Goal: Check status: Check status

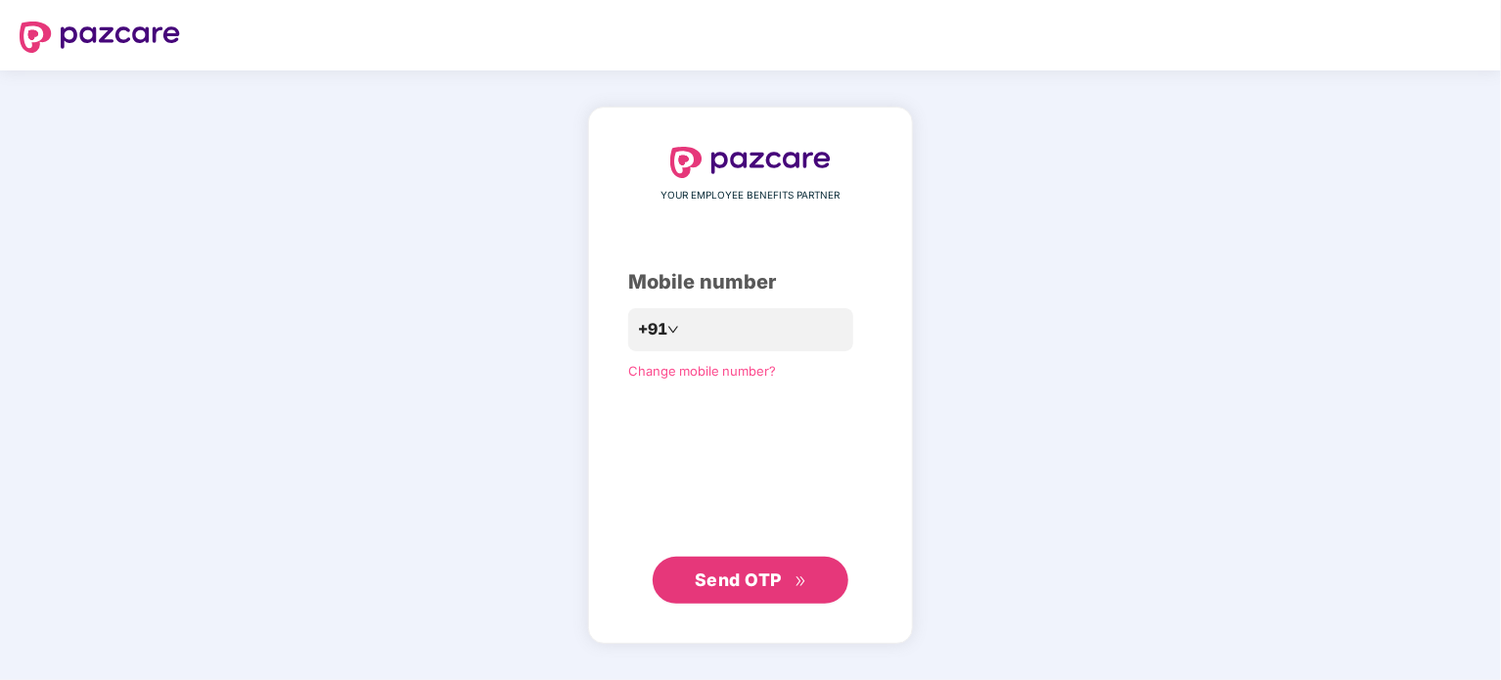
click at [748, 588] on span "Send OTP" at bounding box center [738, 579] width 87 height 21
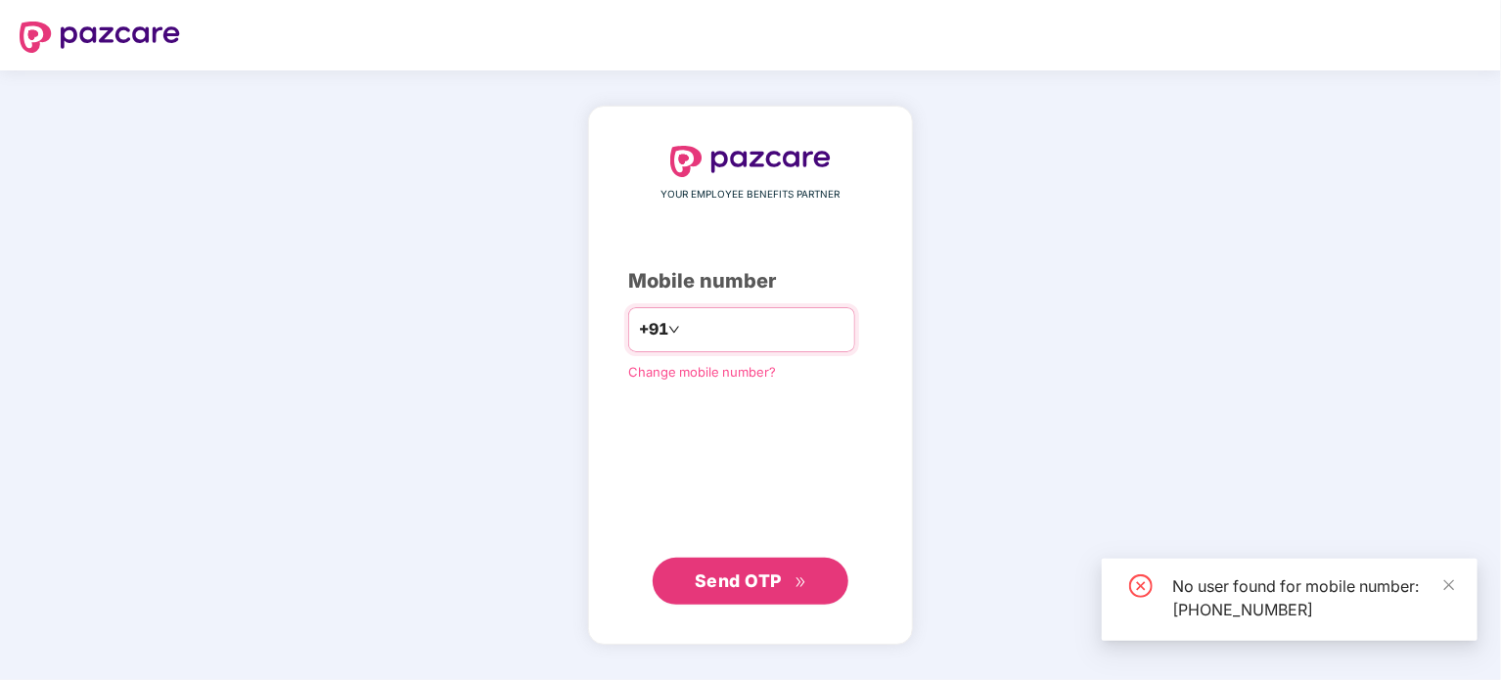
click at [775, 322] on input "**********" at bounding box center [764, 329] width 160 height 31
type input "*"
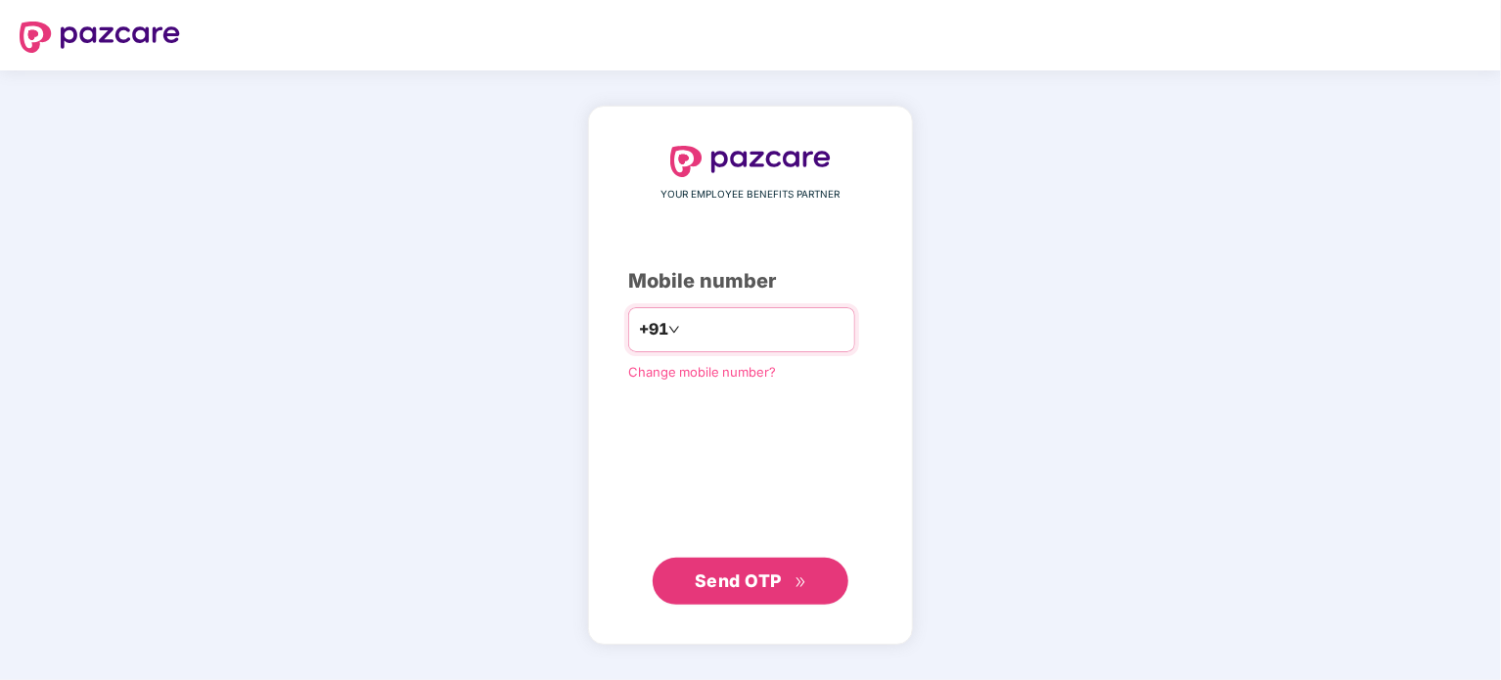
type input "**********"
click at [750, 601] on button "Send OTP" at bounding box center [751, 580] width 196 height 47
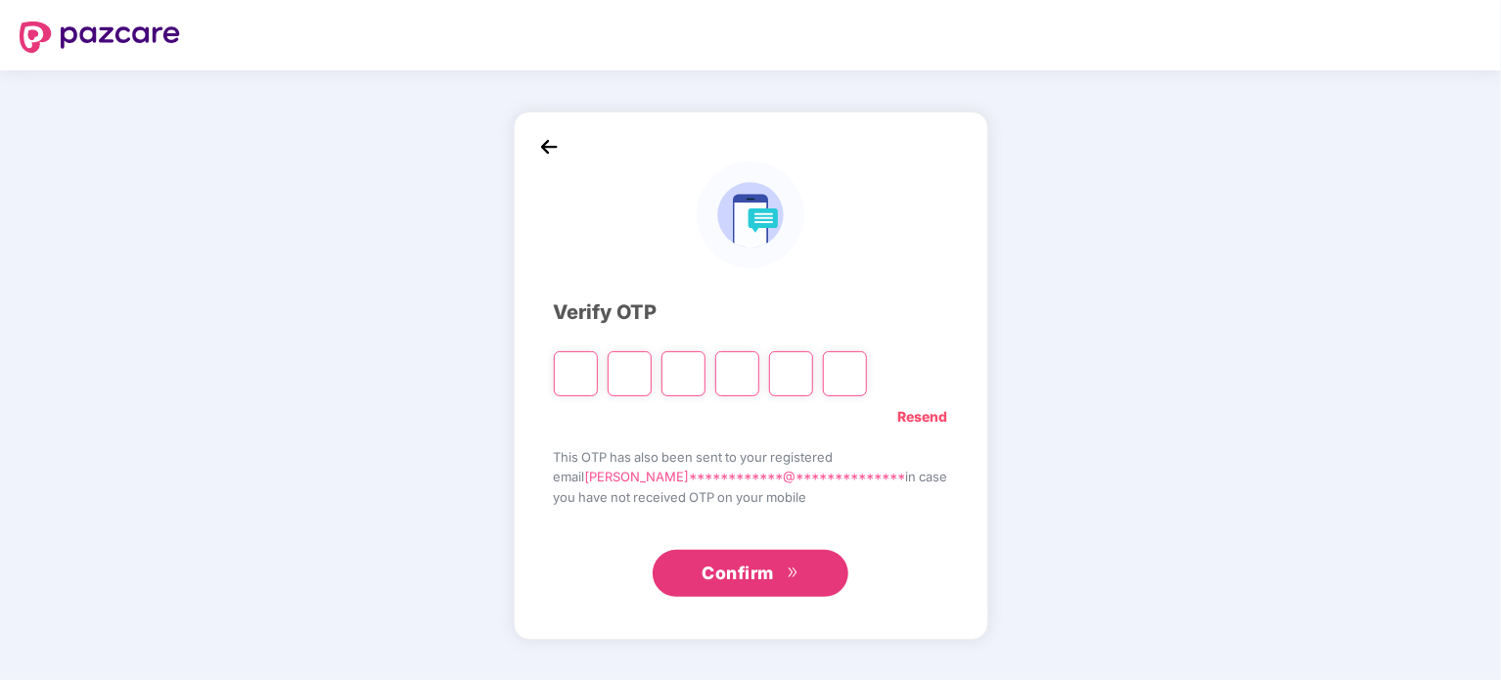
type input "*"
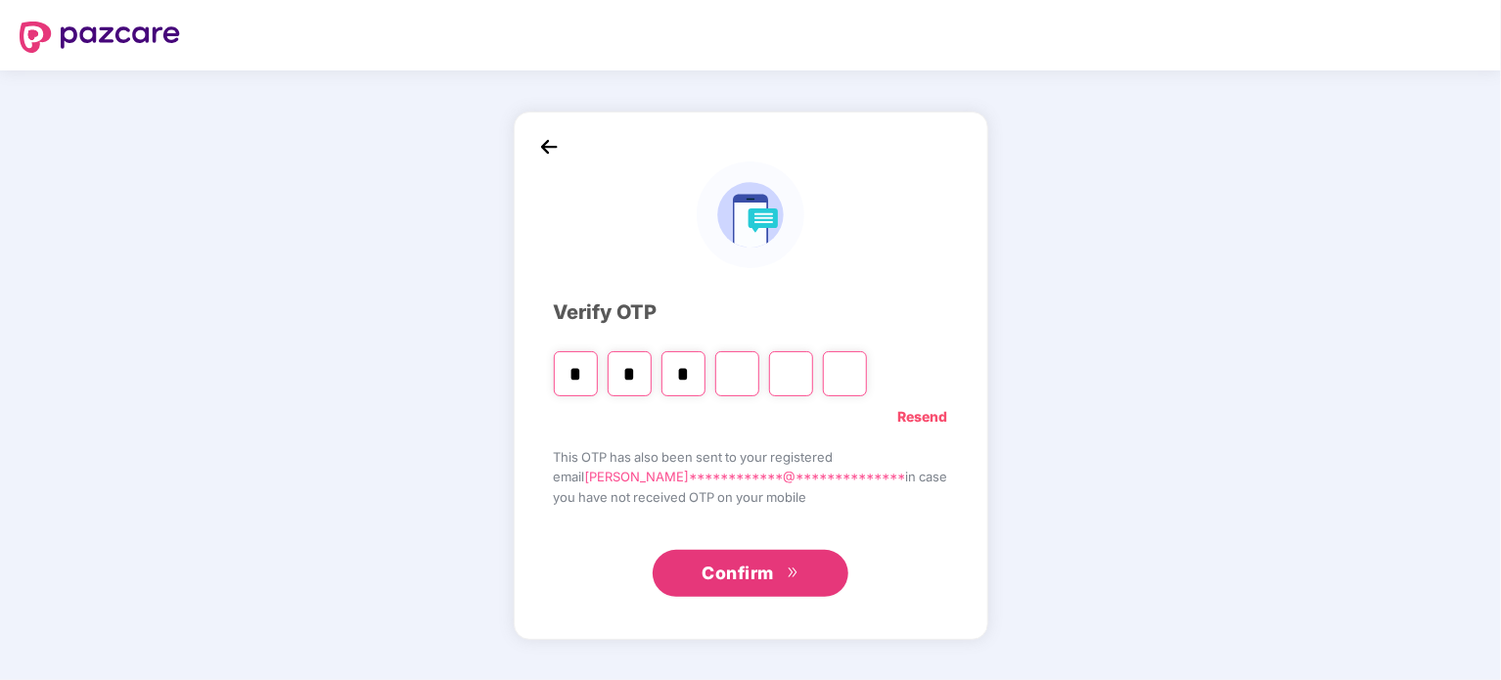
type input "*"
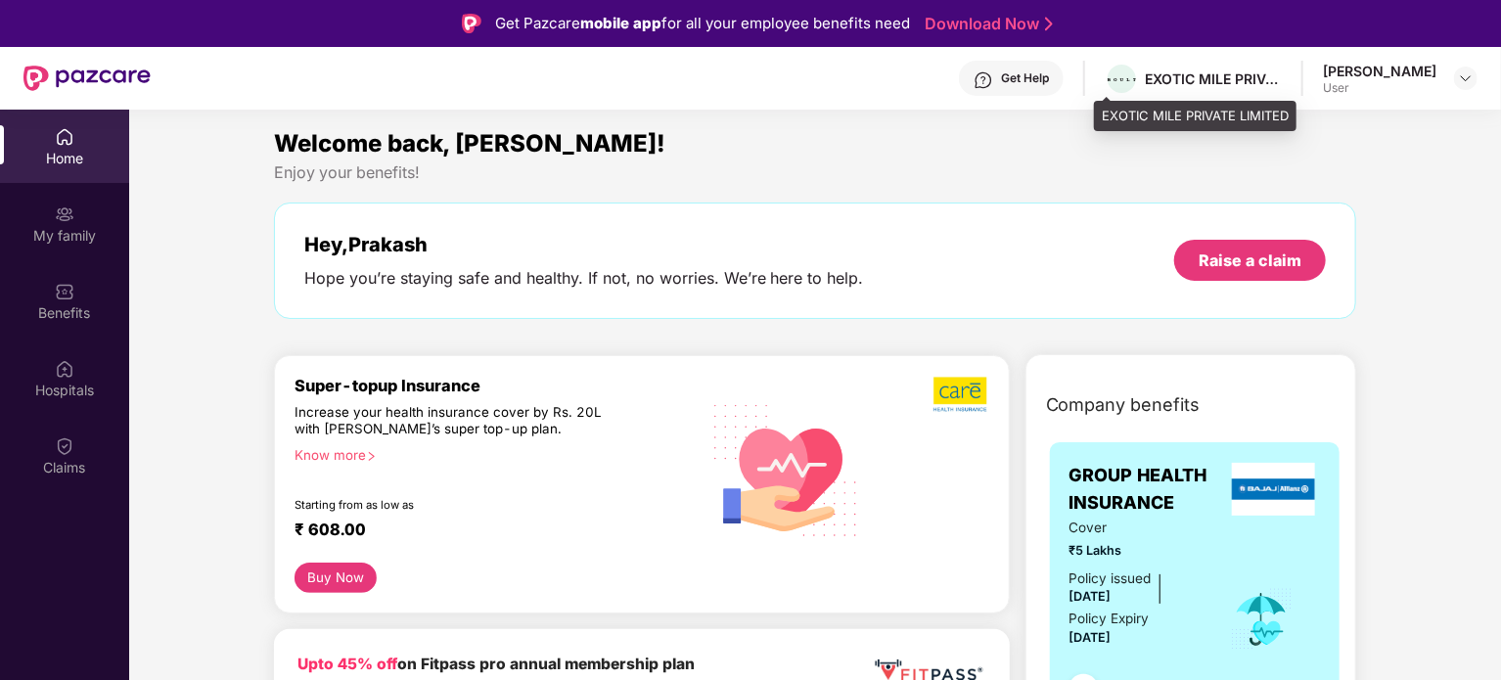
click at [1250, 82] on div "EXOTIC MILE PRIVATE LIMITED" at bounding box center [1213, 78] width 137 height 19
click at [1468, 83] on img at bounding box center [1466, 78] width 16 height 16
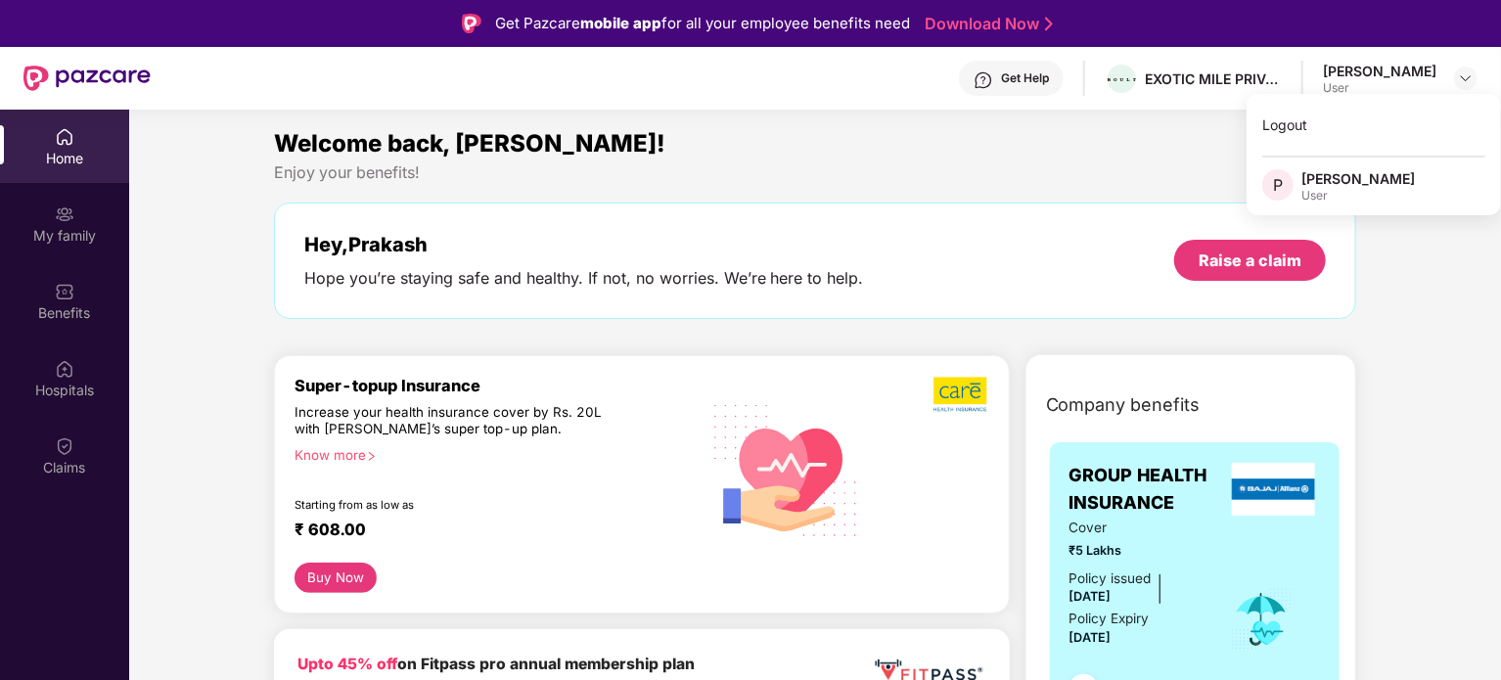
click at [1331, 177] on div "[PERSON_NAME]" at bounding box center [1357, 178] width 113 height 19
click at [1458, 77] on div "[PERSON_NAME] User" at bounding box center [1400, 79] width 155 height 34
click at [1458, 77] on img at bounding box center [1466, 78] width 16 height 16
click at [1281, 187] on span "P" at bounding box center [1278, 184] width 10 height 23
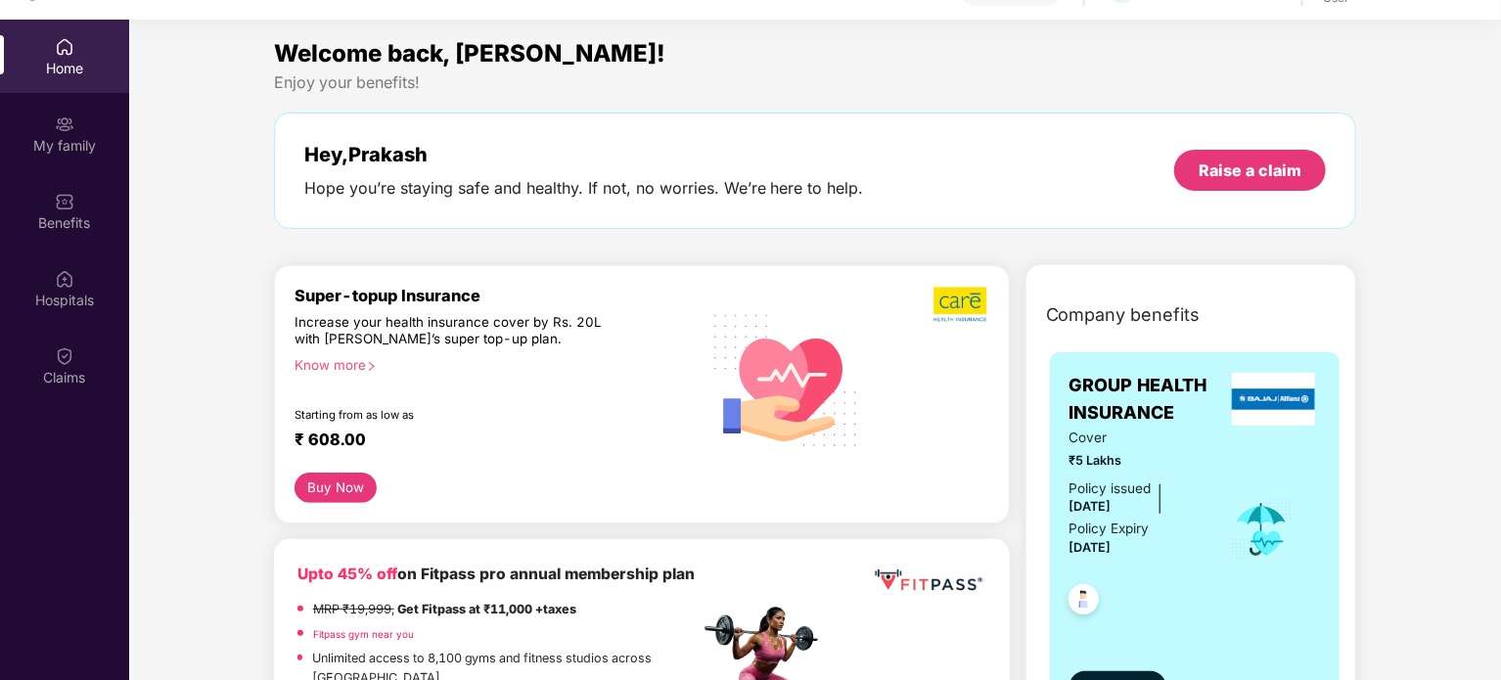
scroll to position [110, 0]
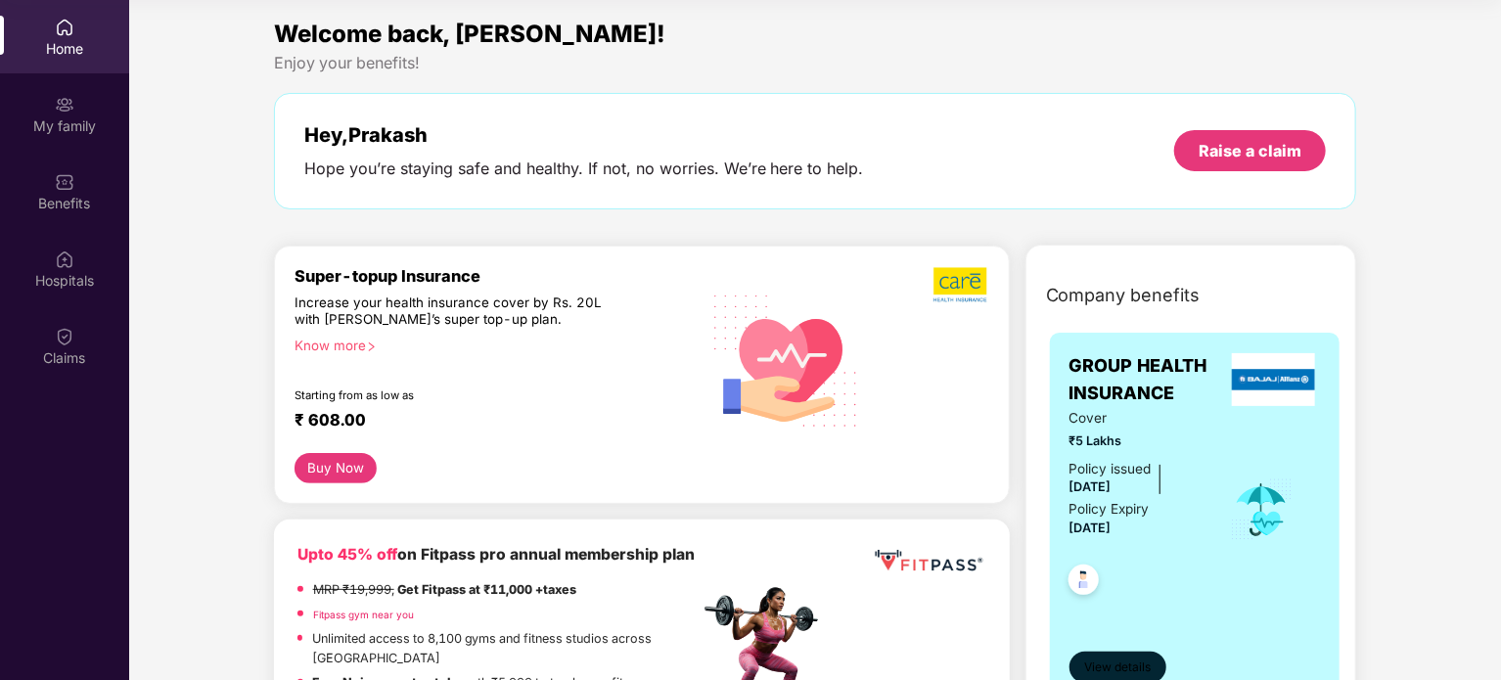
click at [1121, 658] on span "View details" at bounding box center [1117, 667] width 67 height 19
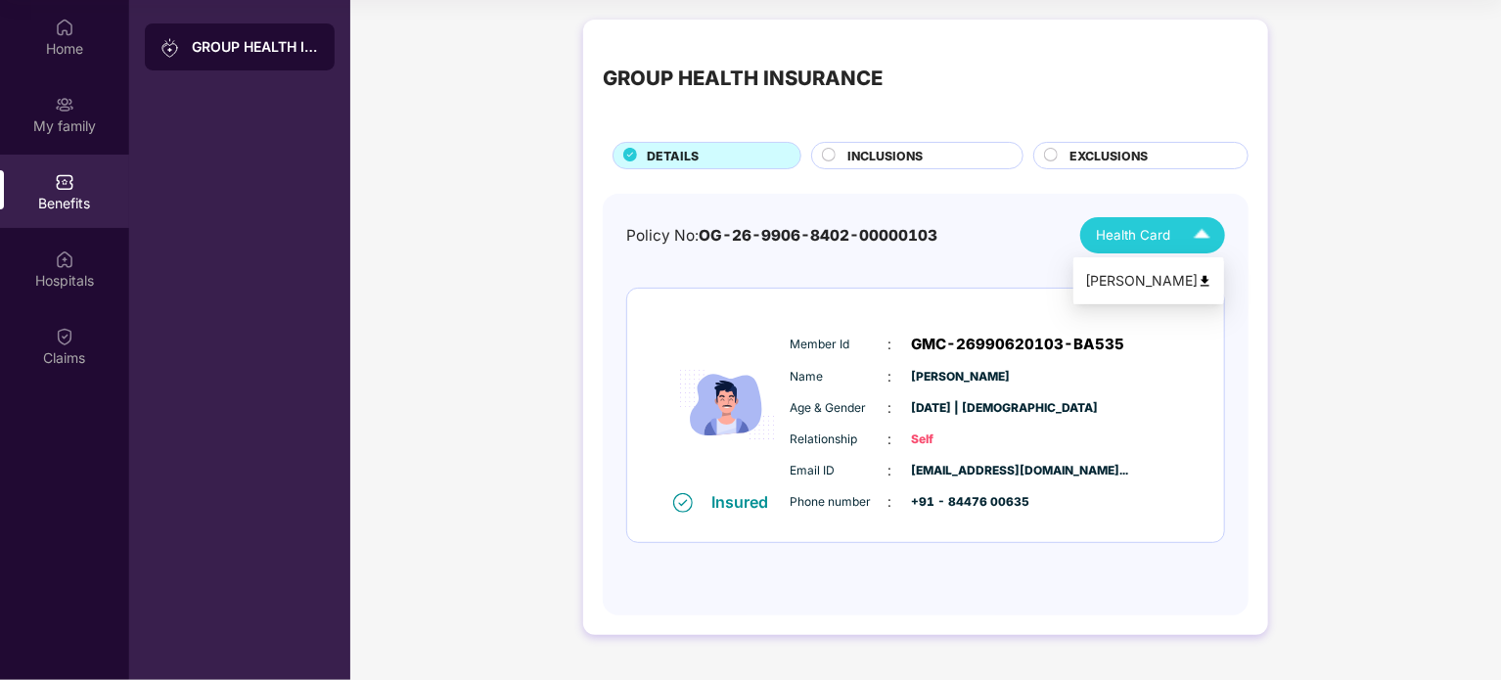
click at [1211, 274] on img at bounding box center [1205, 281] width 15 height 15
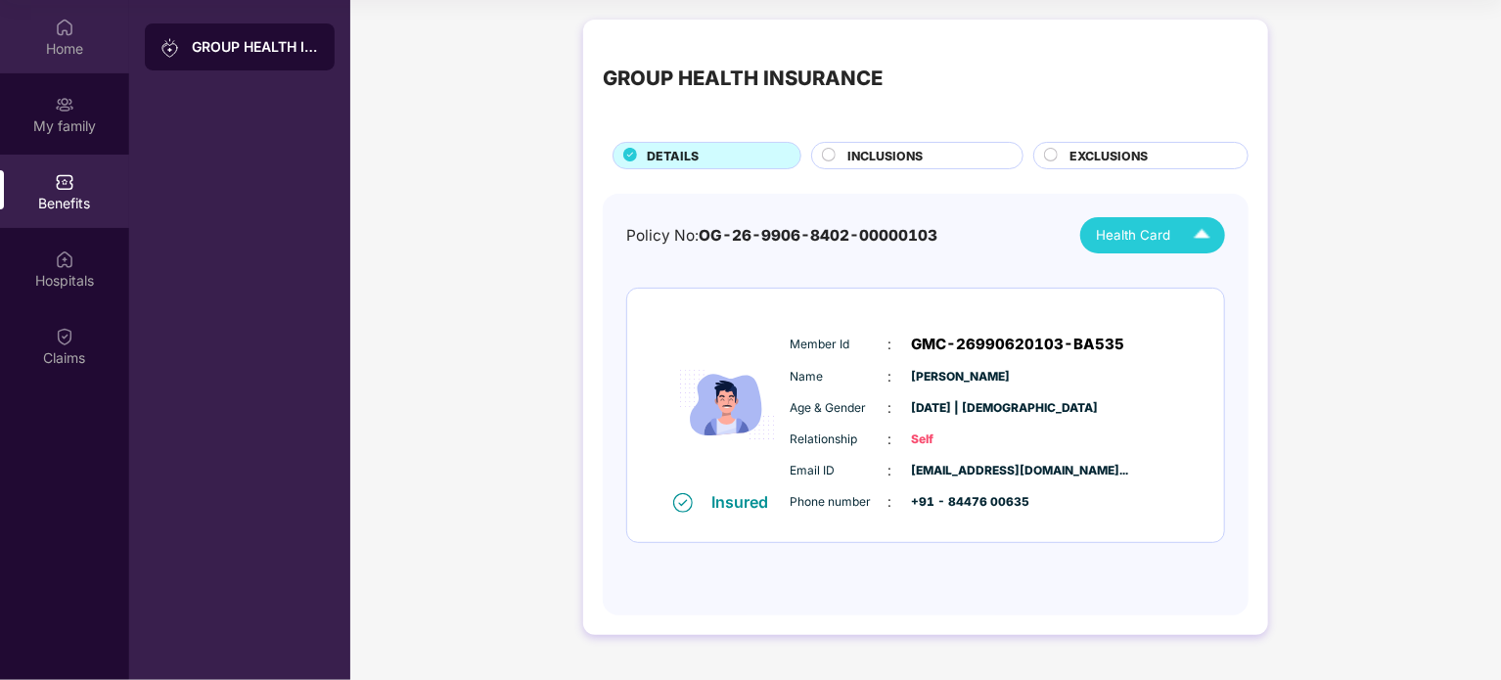
click at [78, 45] on div "Home" at bounding box center [64, 49] width 129 height 20
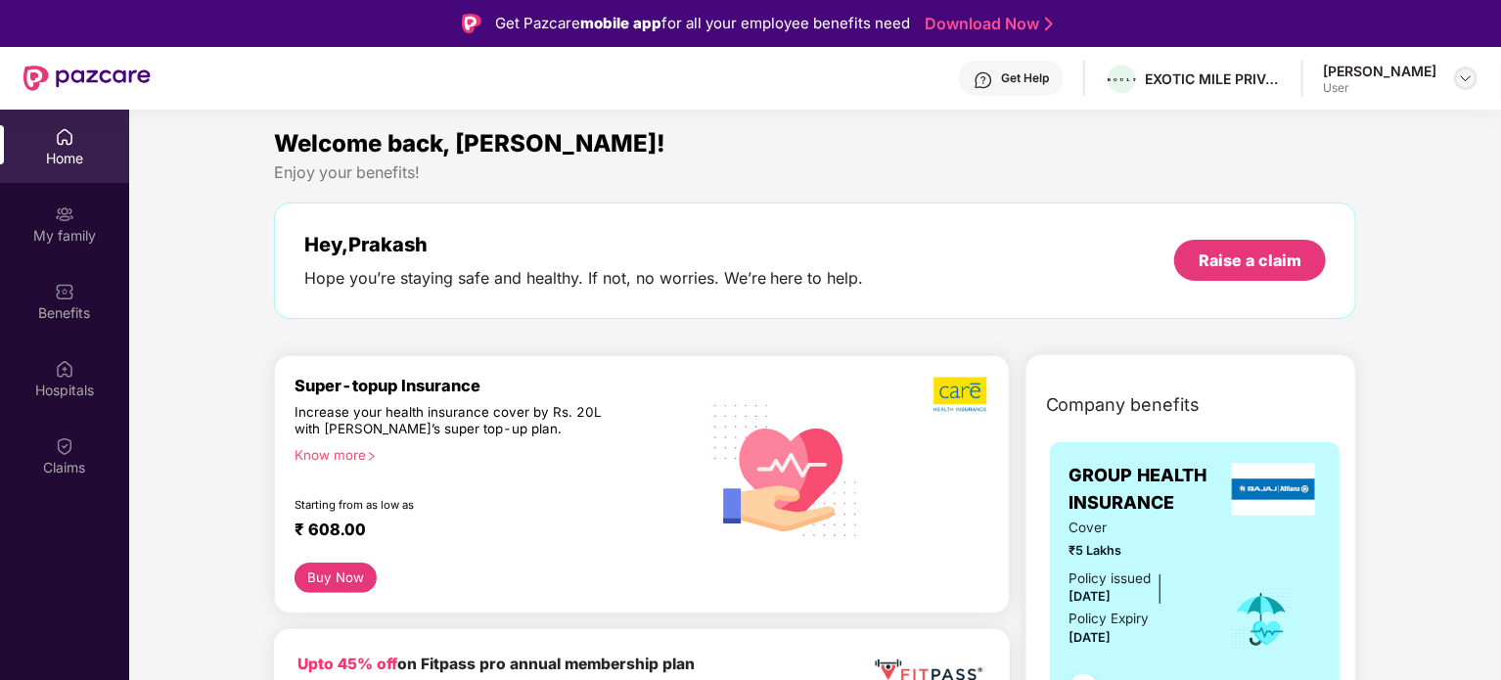
click at [1468, 81] on img at bounding box center [1466, 78] width 16 height 16
click at [1303, 125] on div "Logout" at bounding box center [1373, 125] width 254 height 38
